Goal: Book appointment/travel/reservation

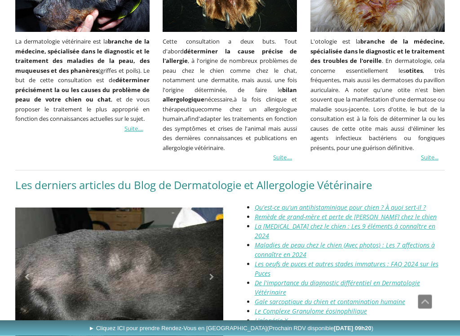
scroll to position [874, 0]
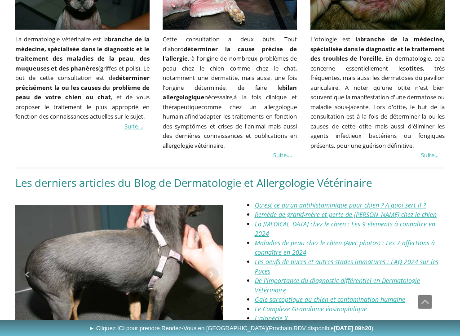
click at [421, 157] on link "Suite..." at bounding box center [430, 155] width 18 height 8
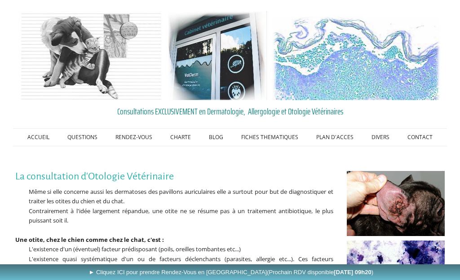
click at [0, 0] on link "Les Rendez-Vous au Cabinet VetDerm" at bounding box center [0, 0] width 0 height 0
click at [153, 272] on span "► Cliquez ICI pour prendre Rendez-Vous en Ligne (Prochain RDV disponible Lundi …" at bounding box center [230, 272] width 285 height 7
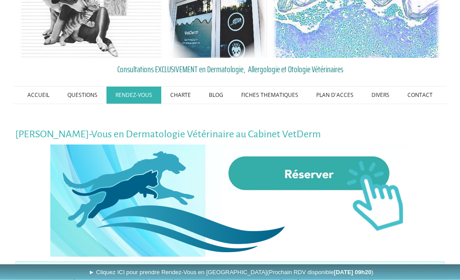
scroll to position [39, 0]
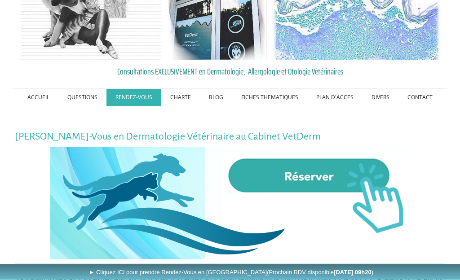
click at [330, 178] on img at bounding box center [229, 203] width 359 height 112
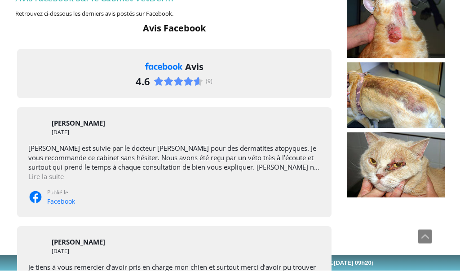
scroll to position [164, 0]
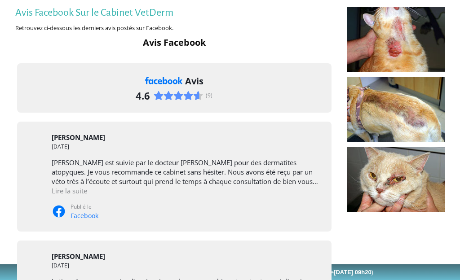
click at [188, 89] on div "4.6" at bounding box center [169, 95] width 67 height 13
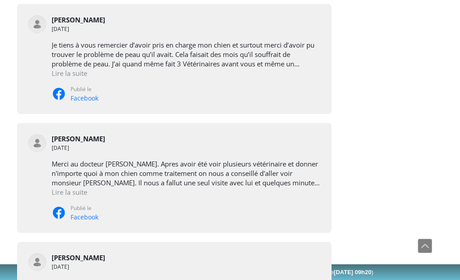
scroll to position [397, 0]
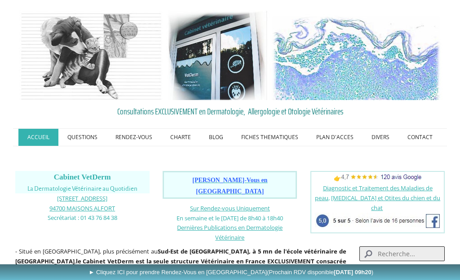
click at [337, 136] on link "PLAN D'ACCES" at bounding box center [334, 137] width 55 height 17
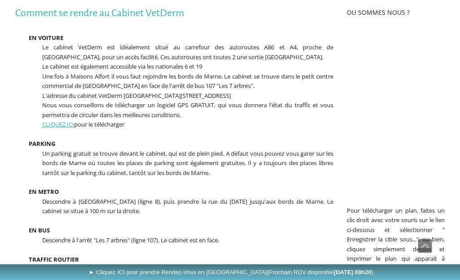
scroll to position [164, 0]
